Goal: Task Accomplishment & Management: Complete application form

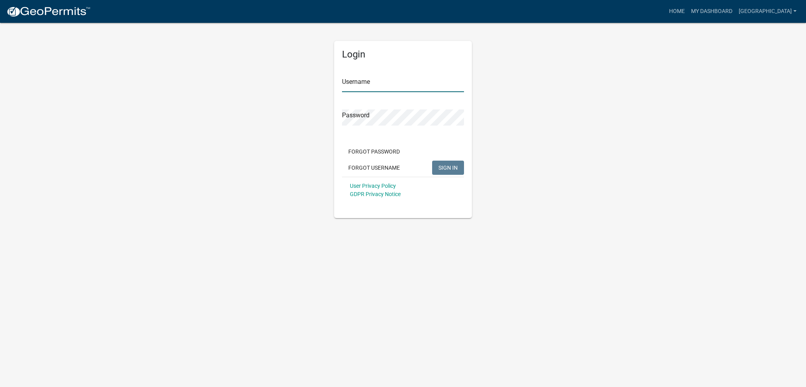
type input "[GEOGRAPHIC_DATA]"
click at [457, 165] on span "SIGN IN" at bounding box center [447, 167] width 19 height 6
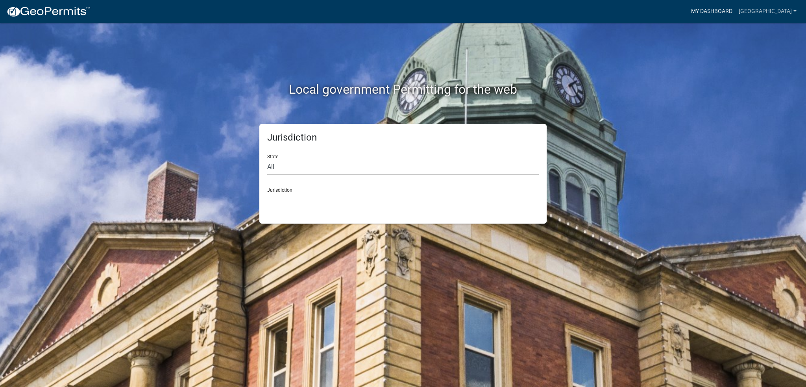
click at [734, 7] on link "My Dashboard" at bounding box center [712, 11] width 48 height 15
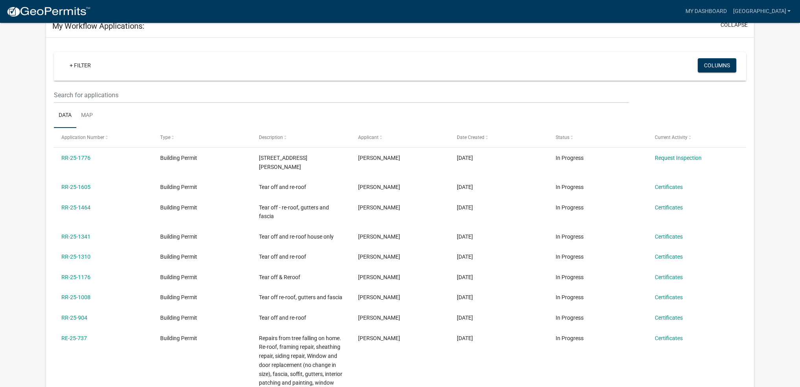
scroll to position [79, 0]
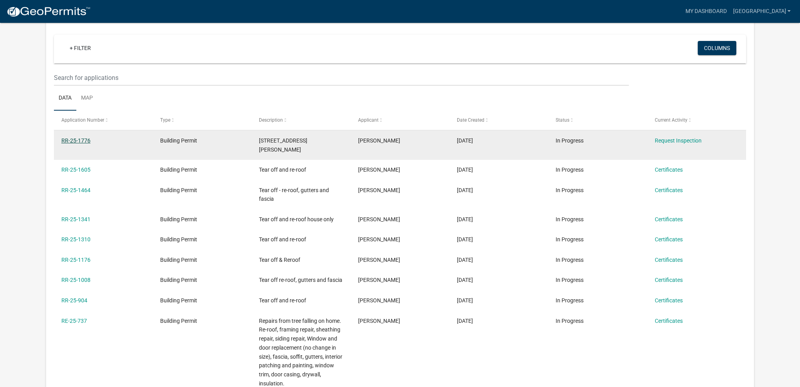
click at [81, 138] on link "RR-25-1776" at bounding box center [75, 140] width 29 height 6
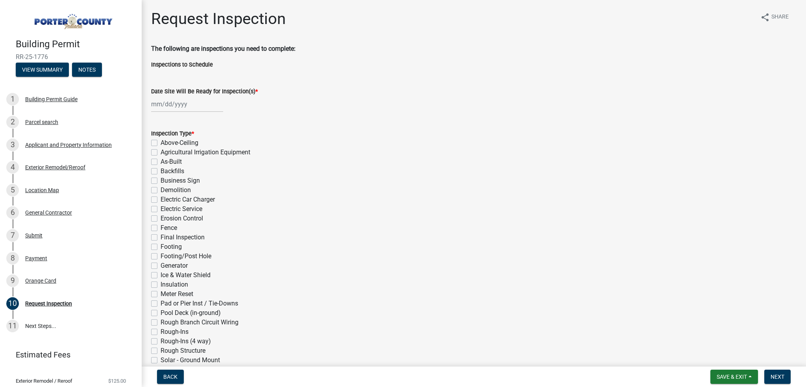
click at [158, 104] on div at bounding box center [187, 104] width 72 height 16
select select "9"
select select "2025"
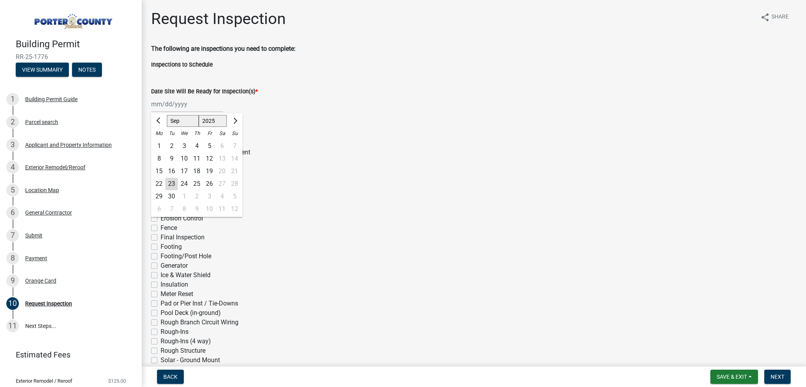
click at [174, 182] on div "23" at bounding box center [171, 184] width 13 height 13
type input "[DATE]"
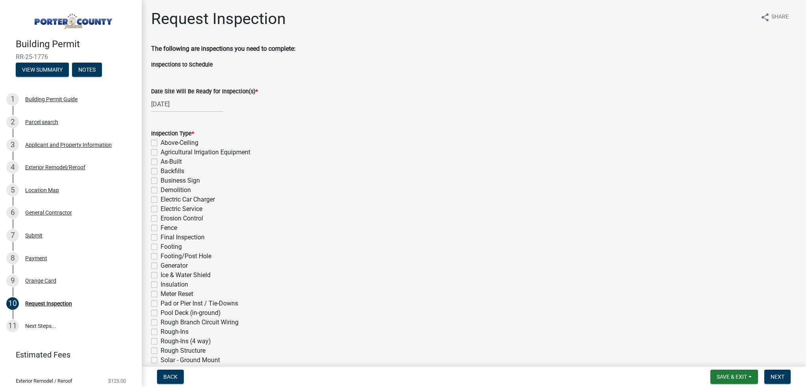
click at [161, 274] on label "Ice & Water Shield" at bounding box center [186, 274] width 50 height 9
click at [161, 274] on input "Ice & Water Shield" at bounding box center [163, 272] width 5 height 5
checkbox input "true"
checkbox input "false"
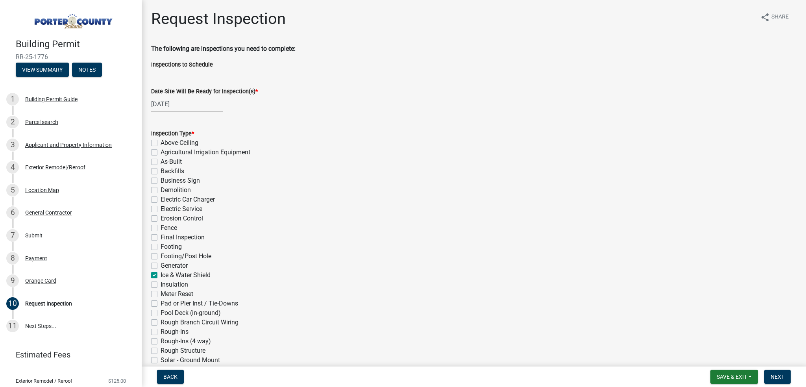
checkbox input "false"
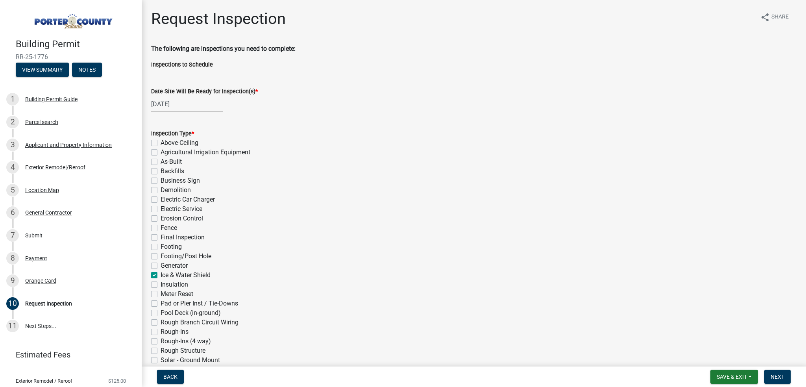
checkbox input "false"
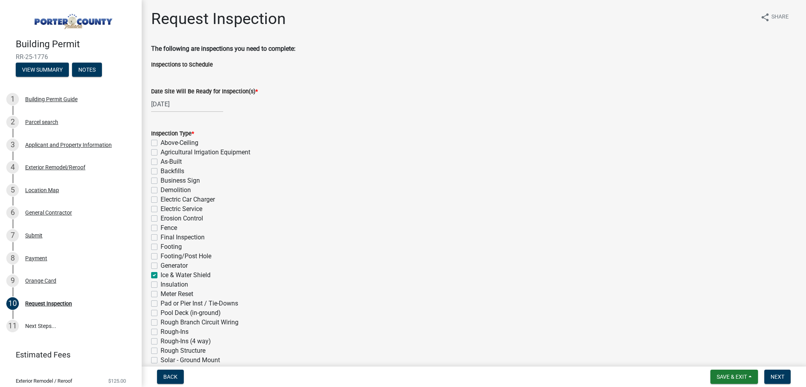
checkbox input "false"
checkbox input "true"
checkbox input "false"
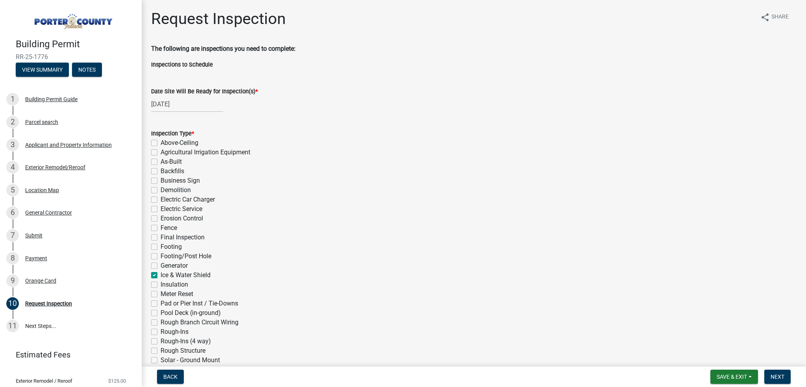
checkbox input "false"
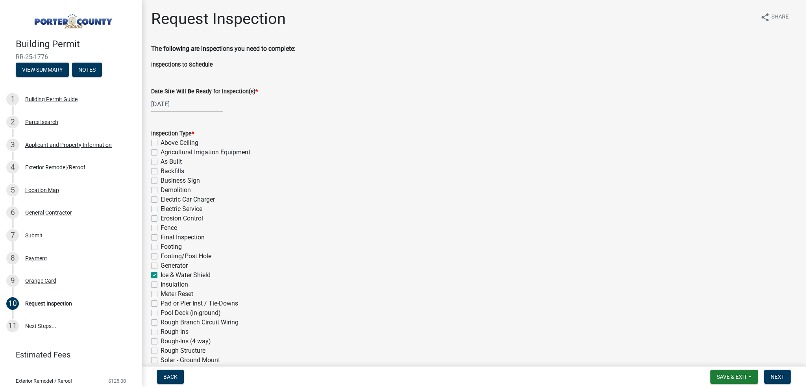
checkbox input "false"
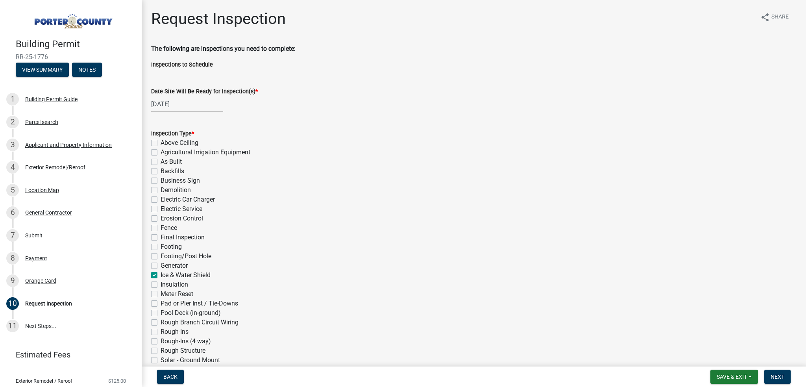
checkbox input "false"
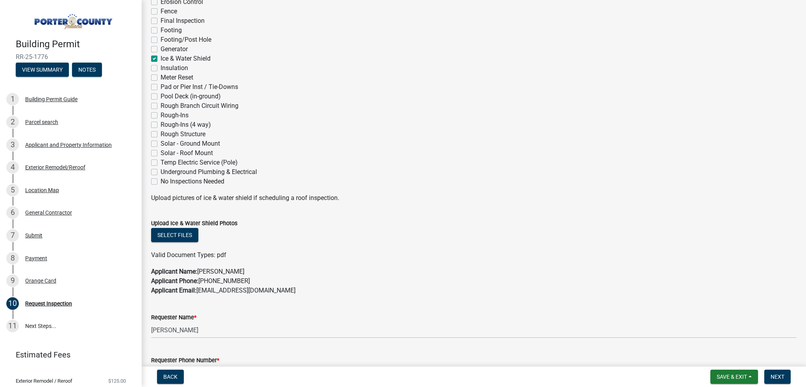
scroll to position [236, 0]
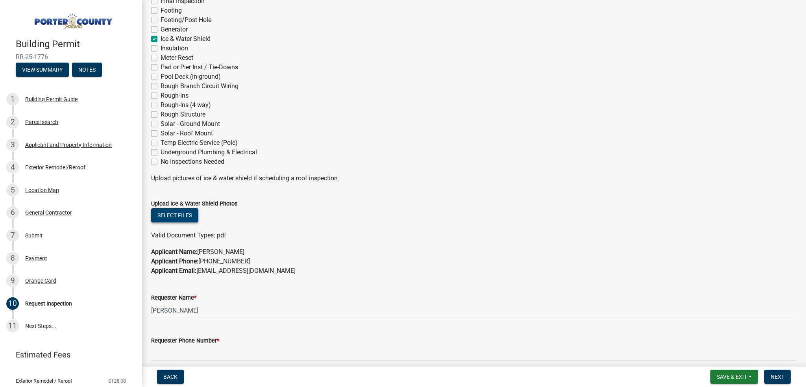
click at [163, 216] on button "Select files" at bounding box center [174, 215] width 47 height 14
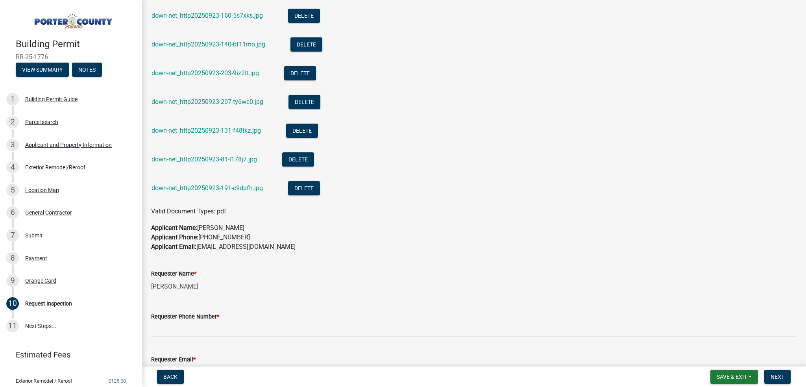
scroll to position [512, 0]
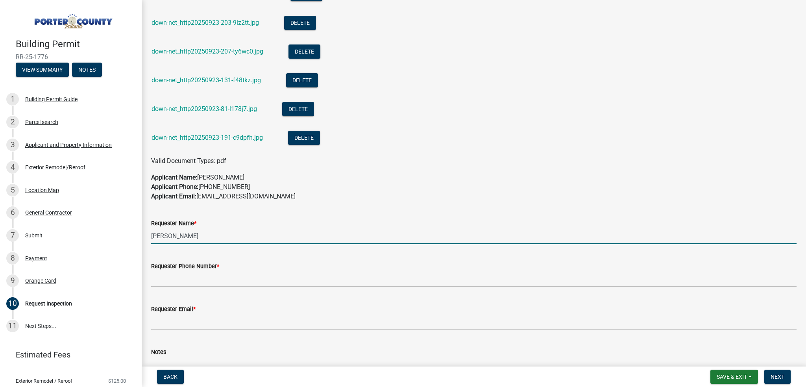
drag, startPoint x: 174, startPoint y: 238, endPoint x: 143, endPoint y: 248, distance: 33.1
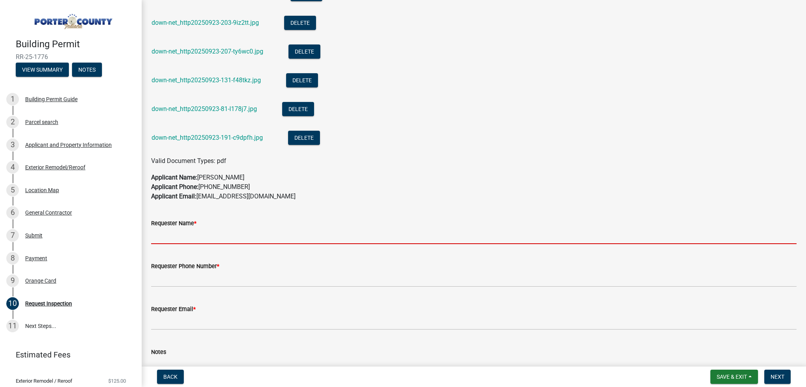
click at [171, 240] on input "Requester Name *" at bounding box center [473, 236] width 645 height 16
type input "[PERSON_NAME]"
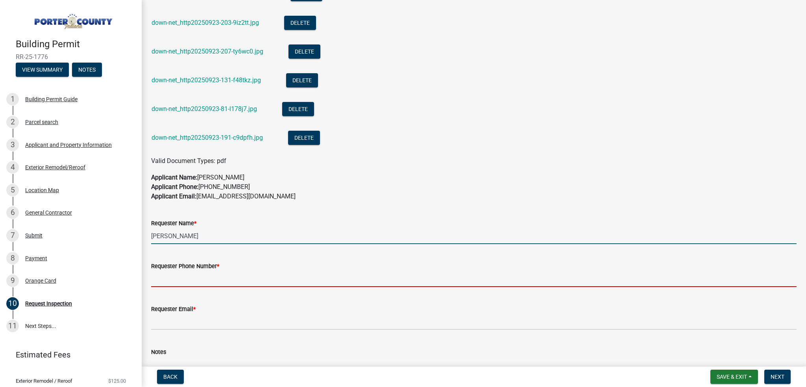
click at [166, 282] on input "Requester Phone Number *" at bounding box center [473, 279] width 645 height 16
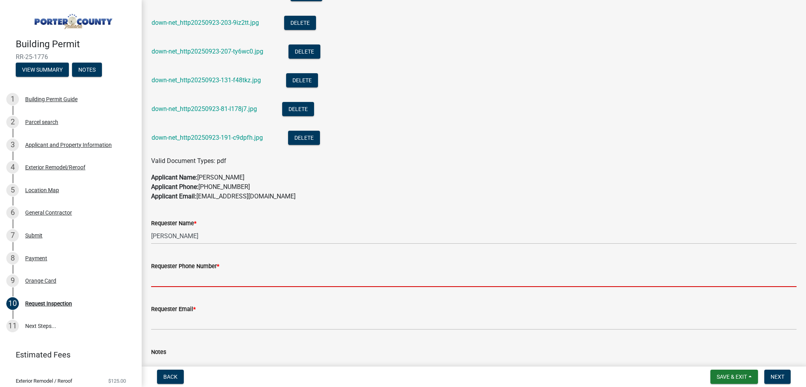
type input "2192527283"
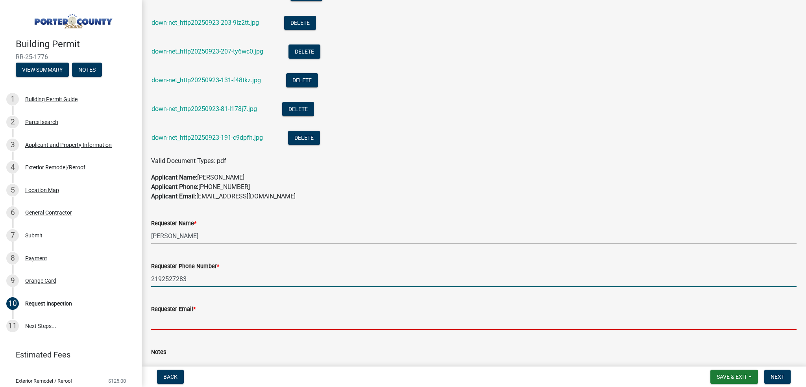
click at [177, 326] on input "Requester Email *" at bounding box center [473, 322] width 645 height 16
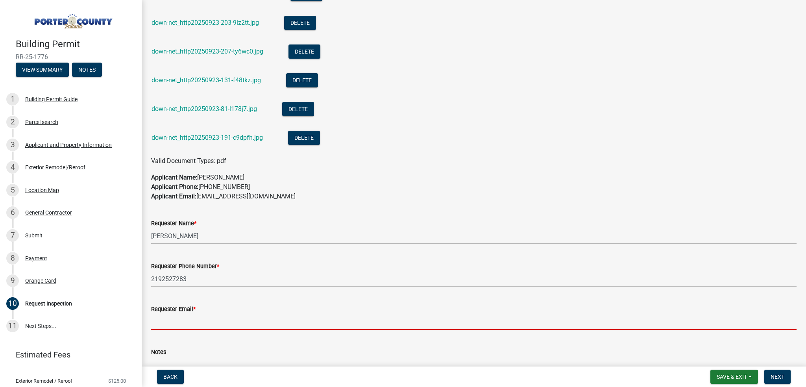
type input "[EMAIL_ADDRESS][DOMAIN_NAME]"
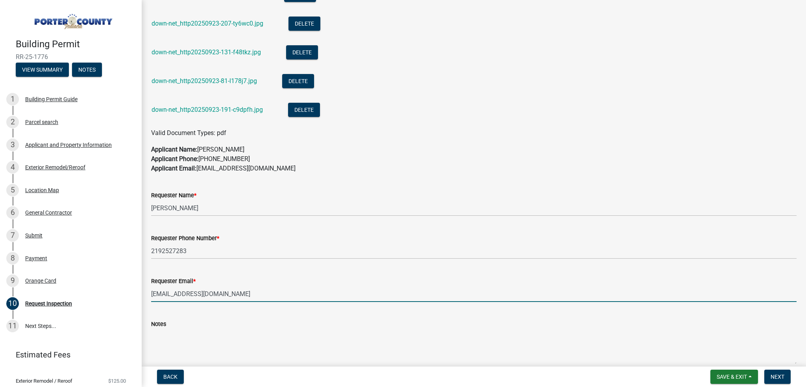
scroll to position [579, 0]
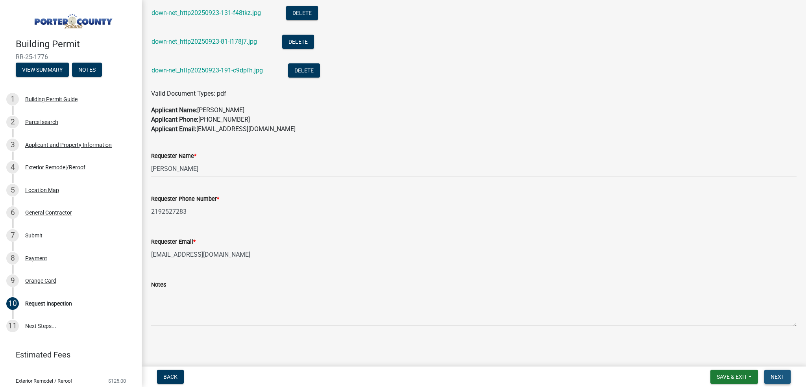
click at [771, 377] on span "Next" at bounding box center [778, 377] width 14 height 6
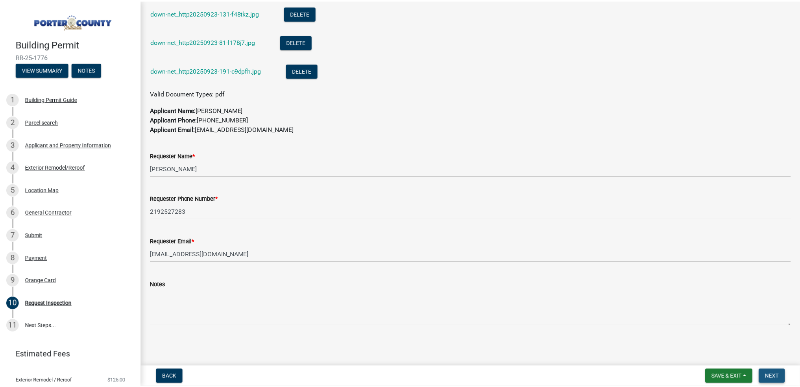
scroll to position [0, 0]
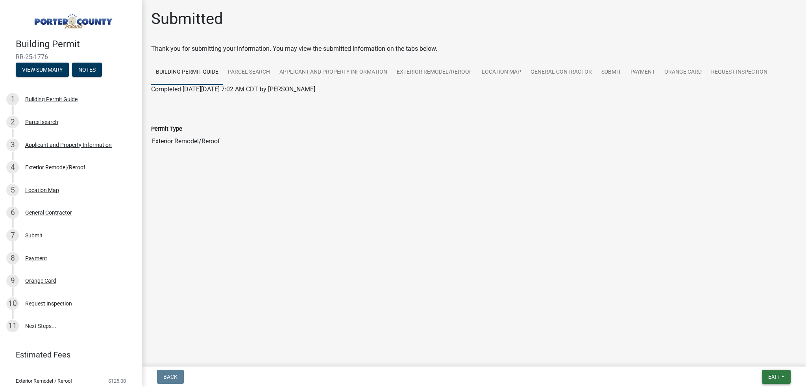
click at [770, 380] on button "Exit" at bounding box center [776, 377] width 29 height 14
click at [756, 360] on button "Save & Exit" at bounding box center [759, 356] width 63 height 19
